Goal: Find specific page/section

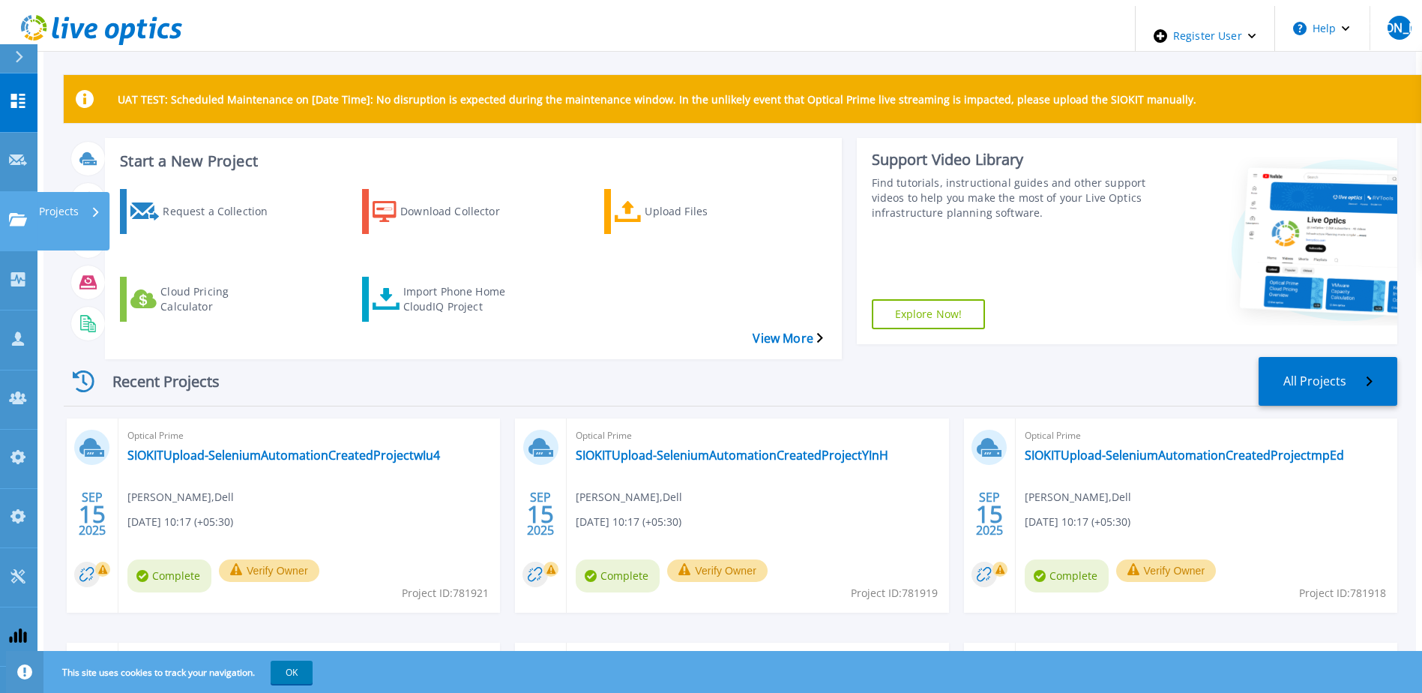
click at [14, 213] on icon at bounding box center [18, 219] width 18 height 13
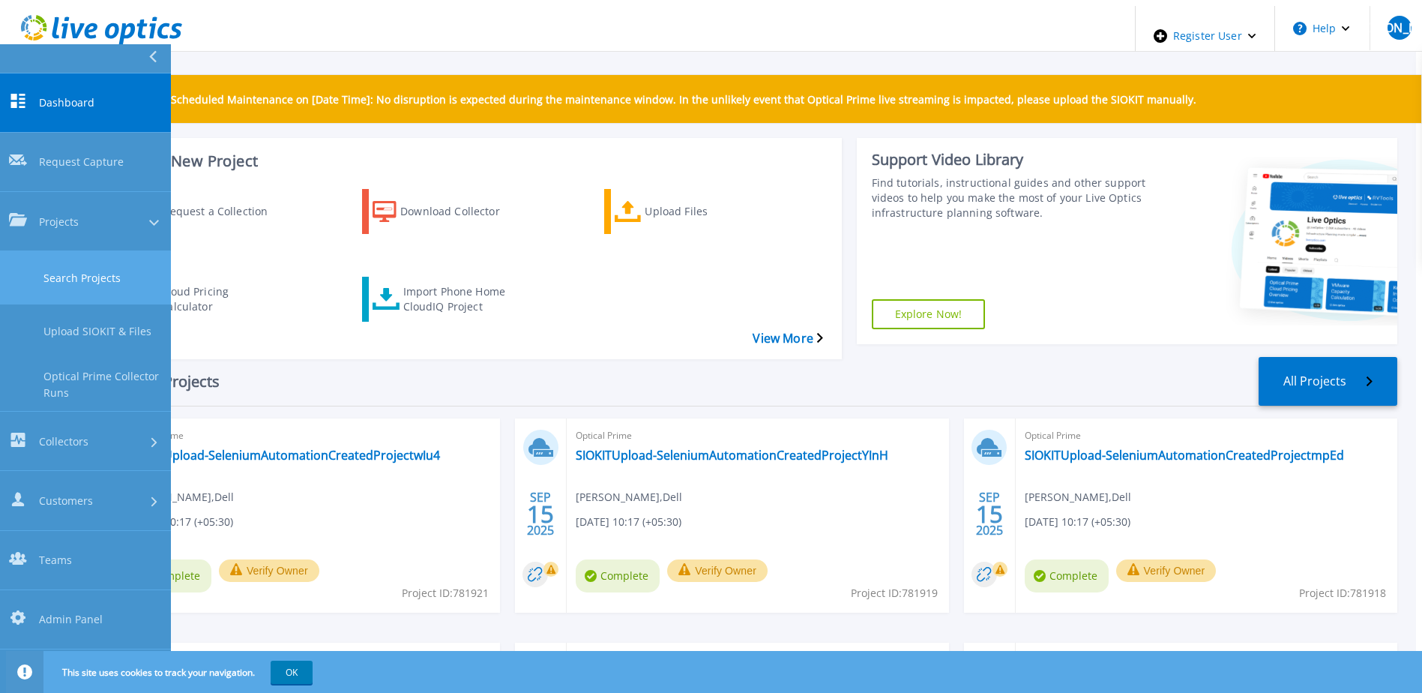
click at [60, 251] on link "Search Projects" at bounding box center [85, 277] width 171 height 53
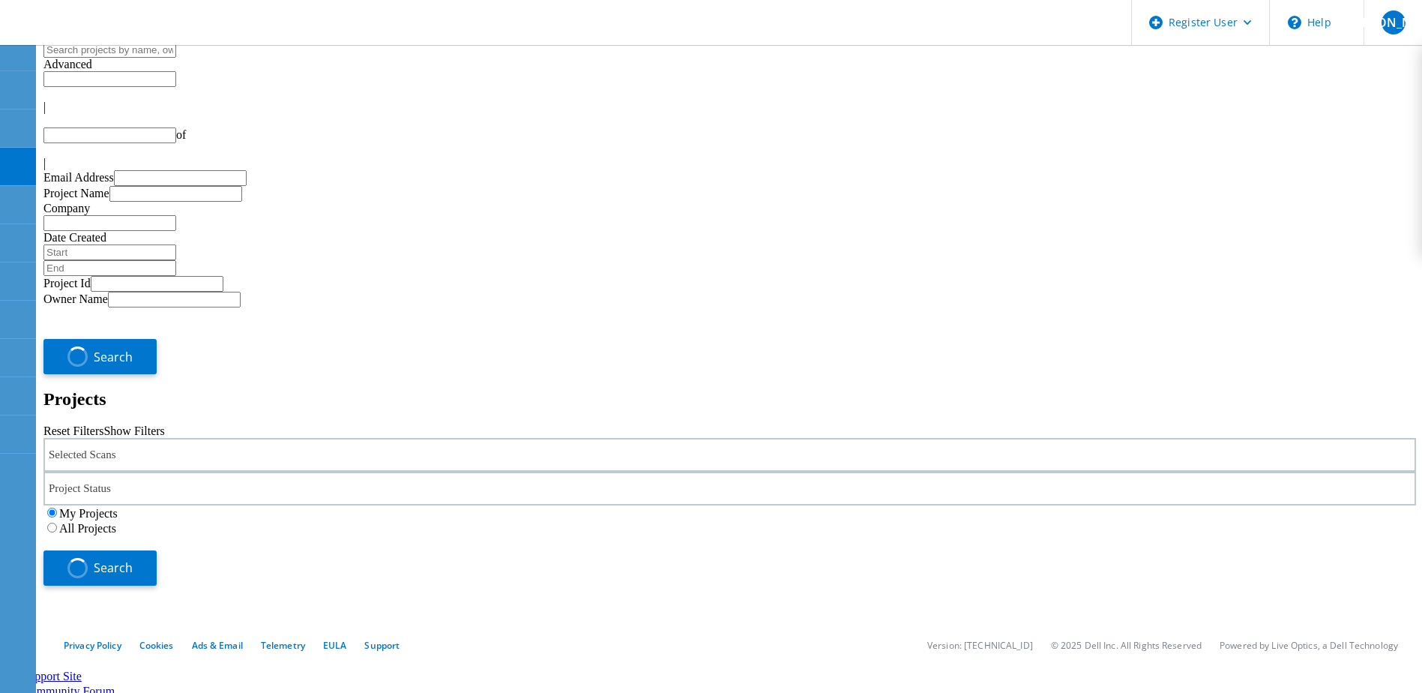
type input "1"
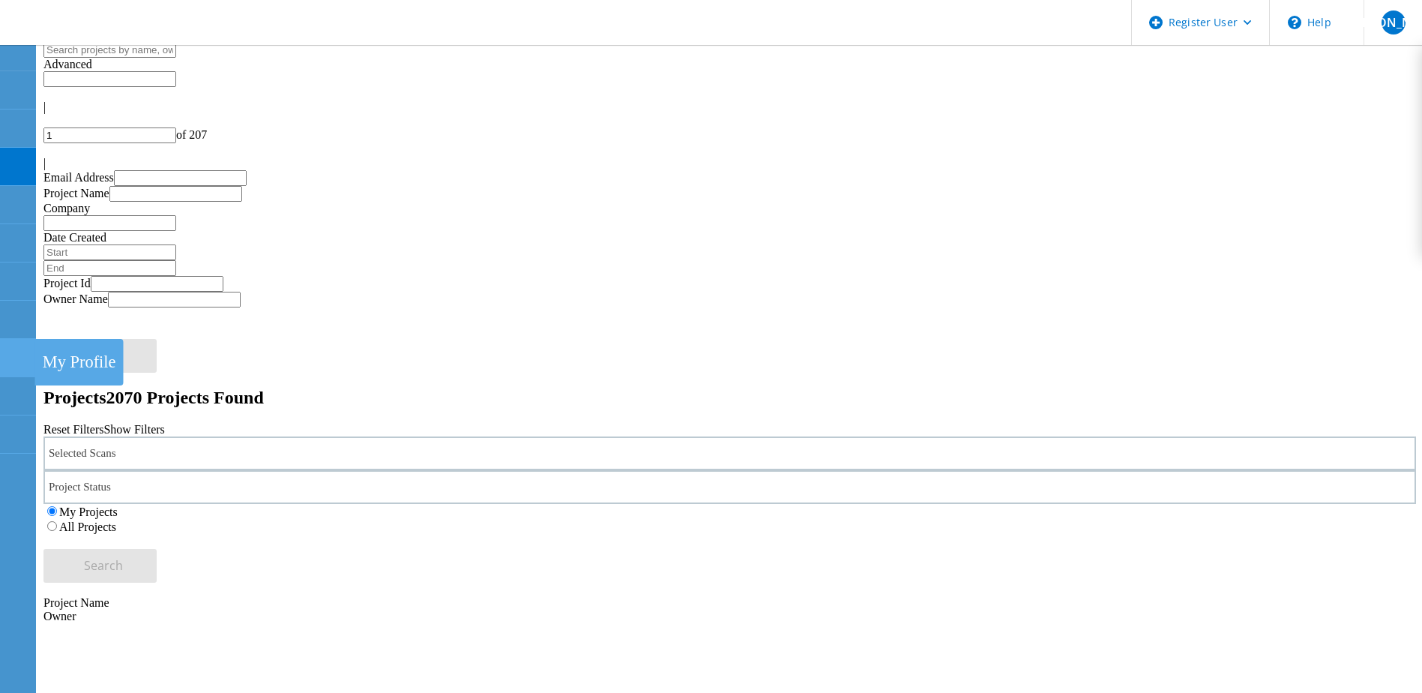
click at [15, 351] on icon at bounding box center [17, 358] width 18 height 14
